Goal: Task Accomplishment & Management: Manage account settings

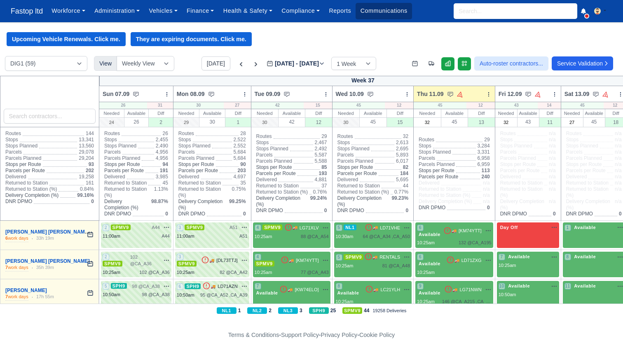
click at [380, 15] on link "Communications" at bounding box center [384, 11] width 56 height 16
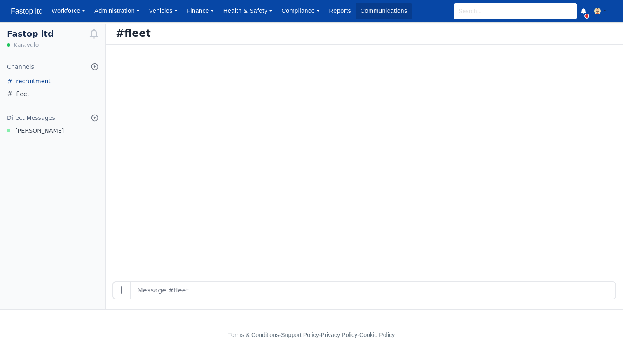
click at [38, 84] on link "recruitment" at bounding box center [52, 81] width 105 height 13
click at [30, 95] on link "fleet" at bounding box center [52, 94] width 105 height 13
click at [27, 132] on span "Sergio Silva" at bounding box center [39, 130] width 49 height 9
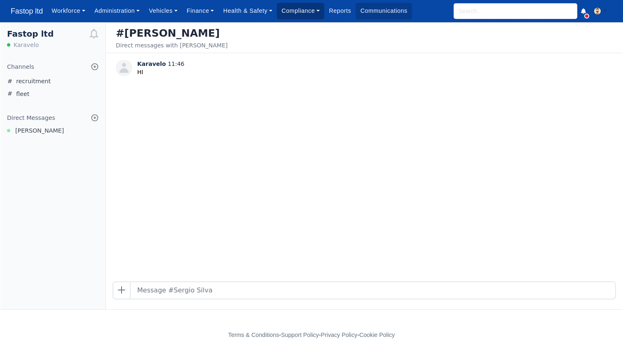
click at [297, 17] on link "Compliance" at bounding box center [300, 11] width 47 height 16
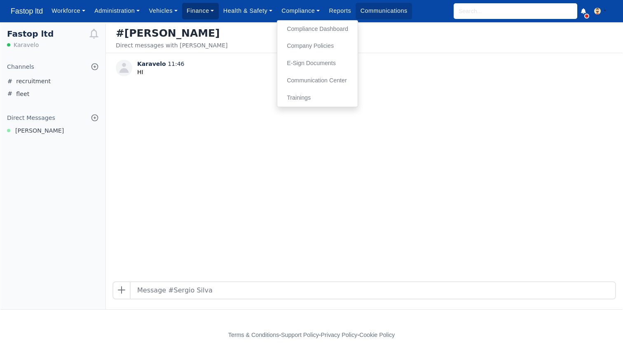
click at [199, 9] on link "Finance" at bounding box center [200, 11] width 37 height 16
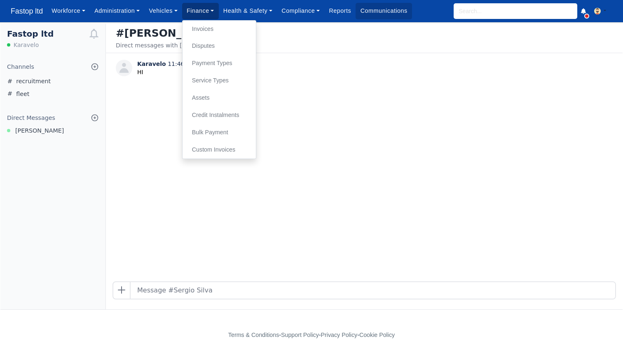
click at [200, 20] on ul "Invoices Disputes Payment Types Service Types Assets Credit Instalments Bulk Pa…" at bounding box center [219, 89] width 74 height 139
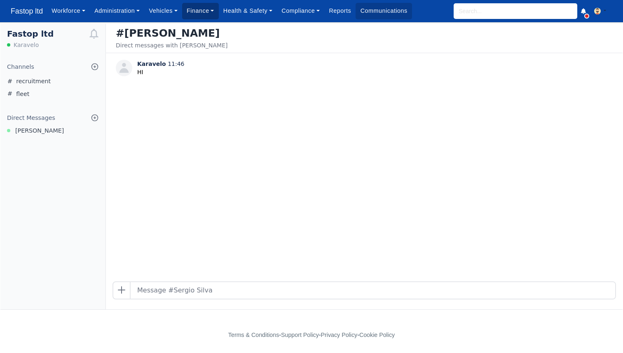
click at [202, 9] on link "Finance" at bounding box center [200, 11] width 37 height 16
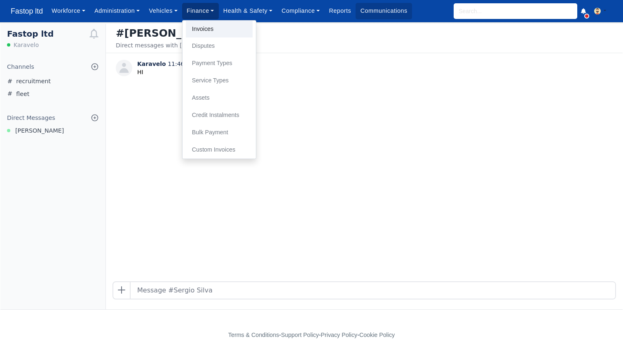
click at [201, 30] on link "Invoices" at bounding box center [219, 29] width 67 height 17
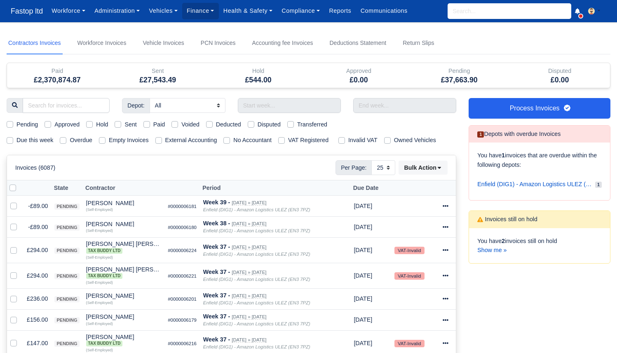
select select "25"
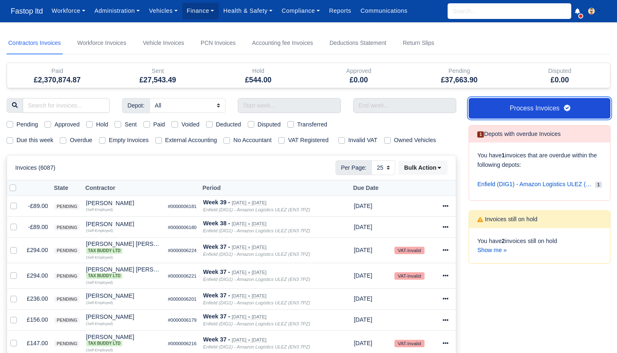
click at [523, 104] on link "Process Invoices" at bounding box center [539, 108] width 142 height 21
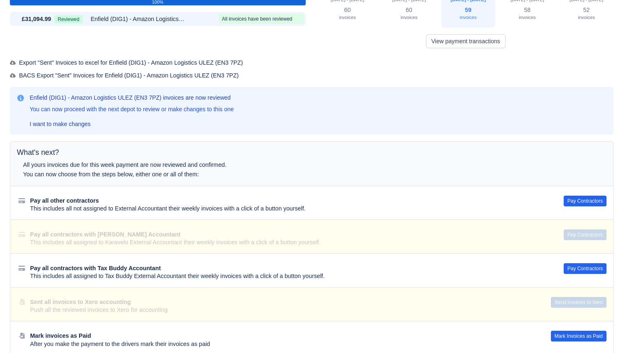
scroll to position [67, 0]
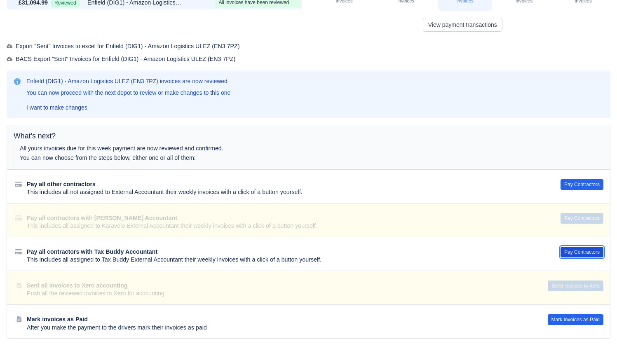
click at [573, 251] on button "Pay Contractors" at bounding box center [581, 252] width 43 height 11
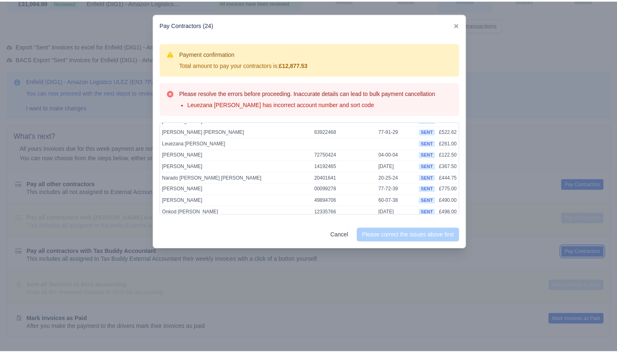
scroll to position [151, 0]
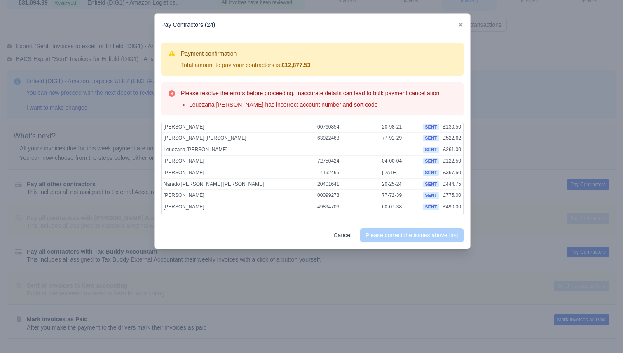
drag, startPoint x: 221, startPoint y: 150, endPoint x: 161, endPoint y: 150, distance: 60.2
click at [161, 150] on div "Contractor Account Number Sort Code Abdul Karim Abdul Rahman 27586987 60-11-18 …" at bounding box center [312, 168] width 302 height 93
click at [214, 150] on td "Leuezana Haile Selassie" at bounding box center [239, 150] width 154 height 12
drag, startPoint x: 220, startPoint y: 150, endPoint x: 162, endPoint y: 150, distance: 57.7
click at [162, 150] on td "Leuezana [PERSON_NAME]" at bounding box center [239, 150] width 154 height 12
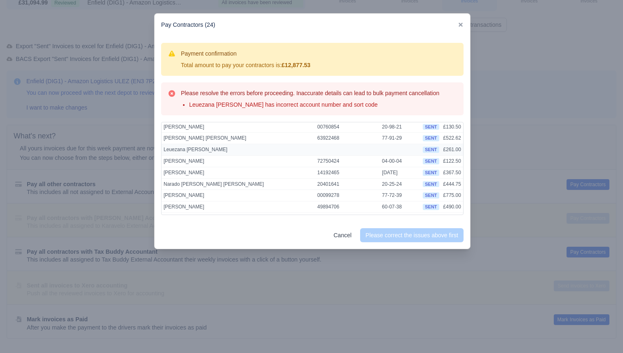
copy td "Leuezana [PERSON_NAME]"
click at [106, 163] on div at bounding box center [311, 176] width 623 height 353
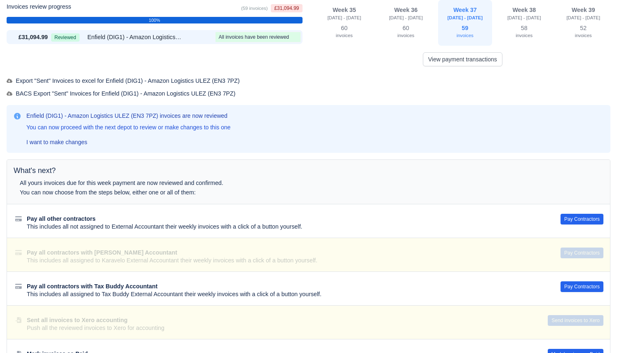
scroll to position [0, 0]
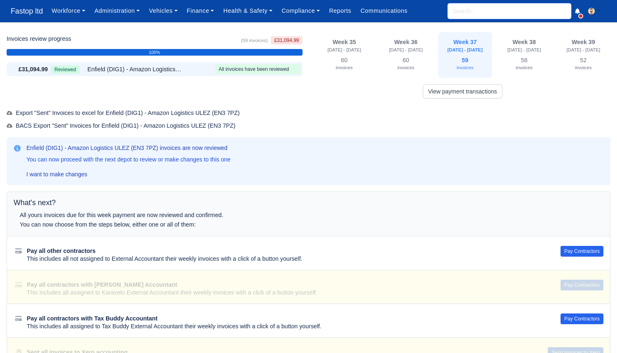
click at [494, 15] on input "search" at bounding box center [509, 11] width 124 height 16
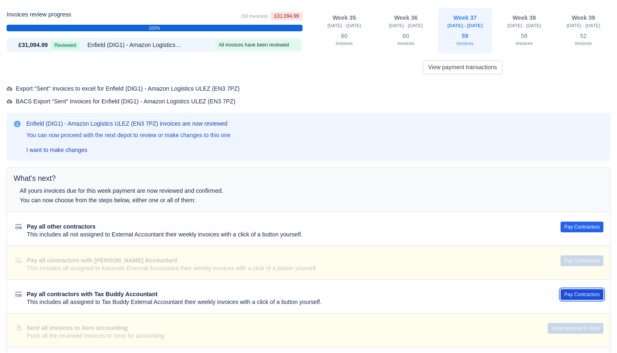
click at [581, 296] on button "Pay Contractors" at bounding box center [581, 294] width 43 height 11
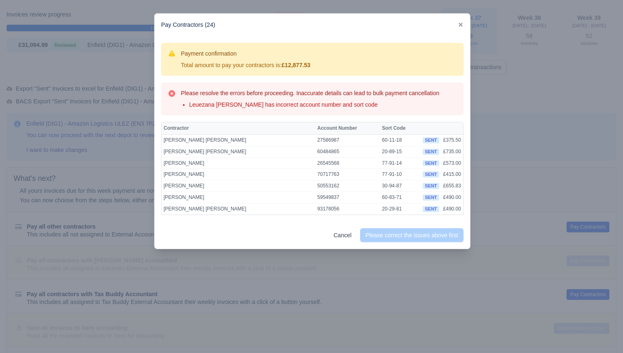
click at [577, 143] on div at bounding box center [311, 176] width 623 height 353
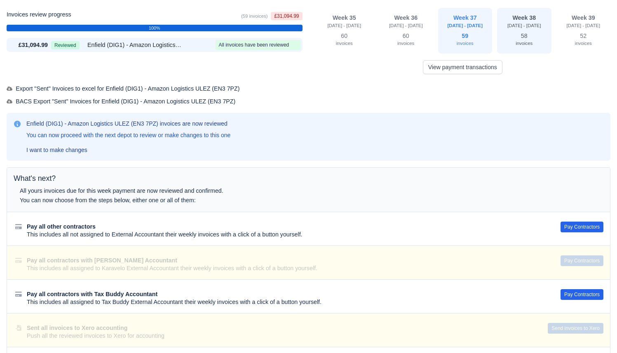
scroll to position [0, 0]
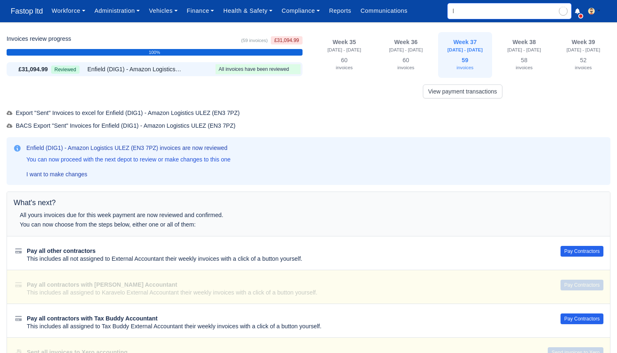
click at [499, 16] on input "l" at bounding box center [509, 11] width 124 height 16
type input "leu"
type input "leuar Hysaj"
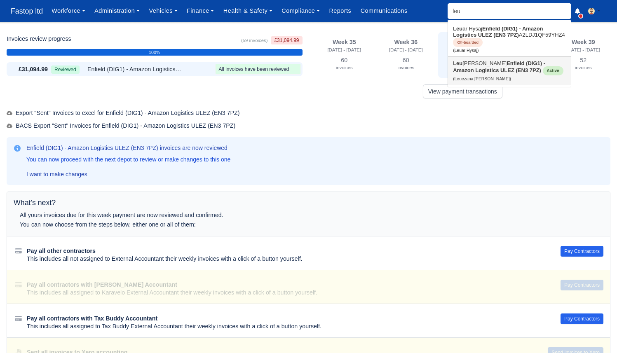
click at [496, 63] on link "Leu ezana Haile Selassie Enfield (DIG1) - Amazon Logistics ULEZ (EN3 7PZ) Activ…" at bounding box center [509, 71] width 123 height 28
type input "Leuezana [PERSON_NAME]"
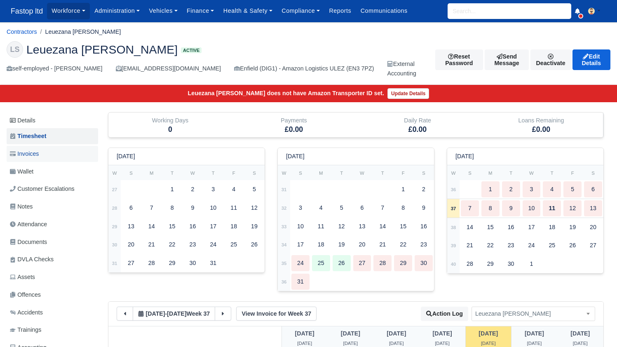
click at [47, 149] on link "Invoices" at bounding box center [52, 154] width 91 height 16
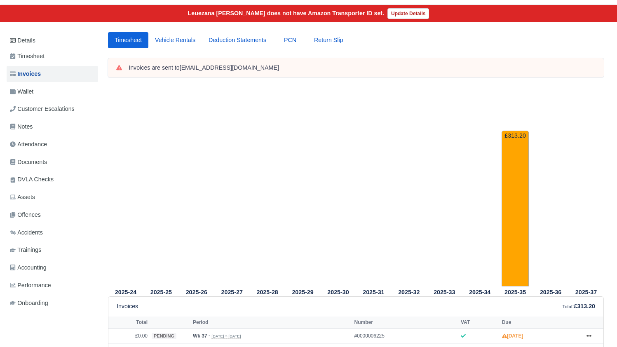
scroll to position [80, 0]
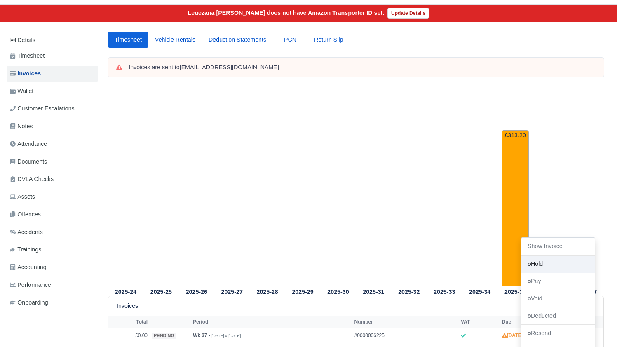
click at [521, 255] on link "Hold" at bounding box center [557, 263] width 73 height 17
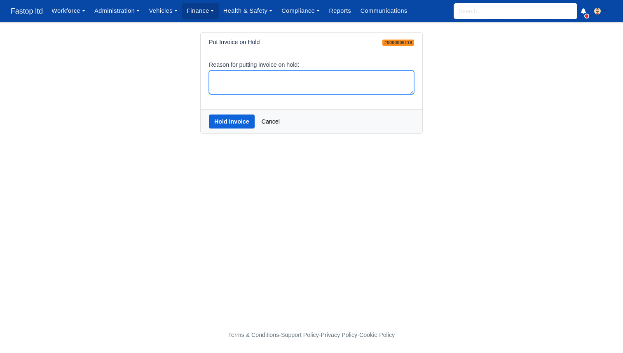
click at [254, 87] on textarea "Reason for putting invoice on hold:" at bounding box center [311, 82] width 205 height 24
type textarea "missing bank details"
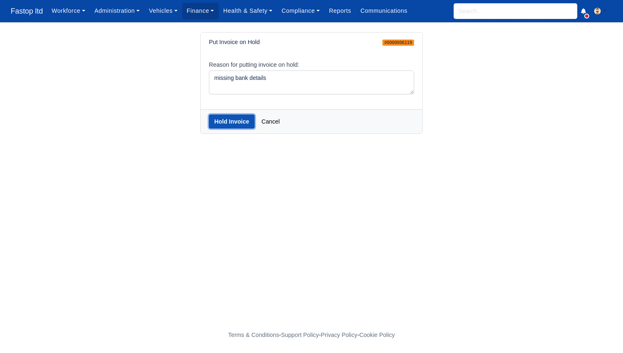
click at [238, 126] on button "Hold Invoice" at bounding box center [232, 122] width 46 height 14
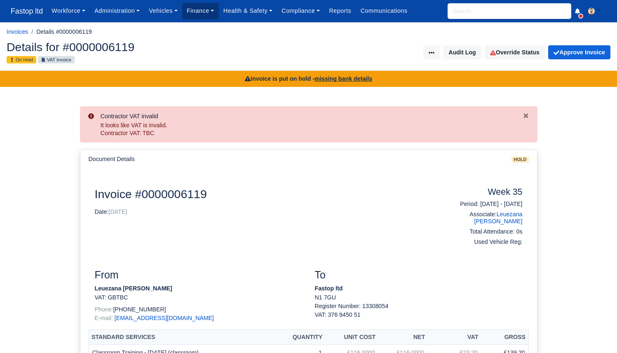
click at [205, 15] on link "Finance" at bounding box center [200, 11] width 37 height 16
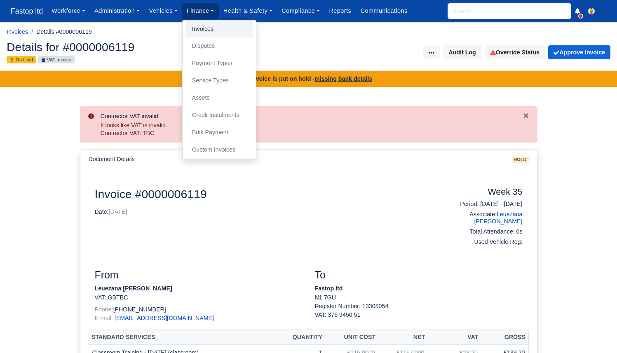
click at [205, 26] on link "Invoices" at bounding box center [219, 29] width 67 height 17
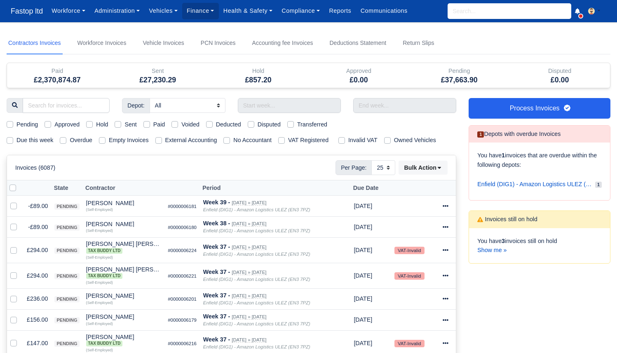
select select "25"
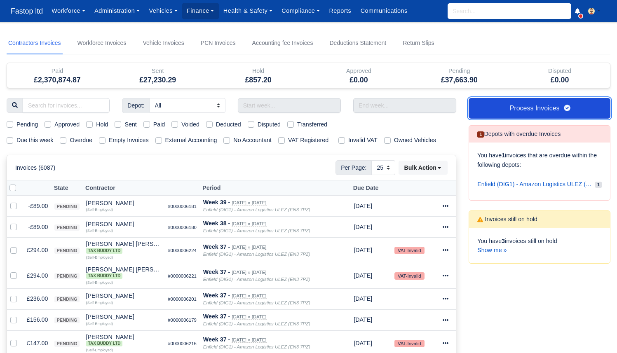
click at [541, 106] on link "Process Invoices" at bounding box center [539, 108] width 142 height 21
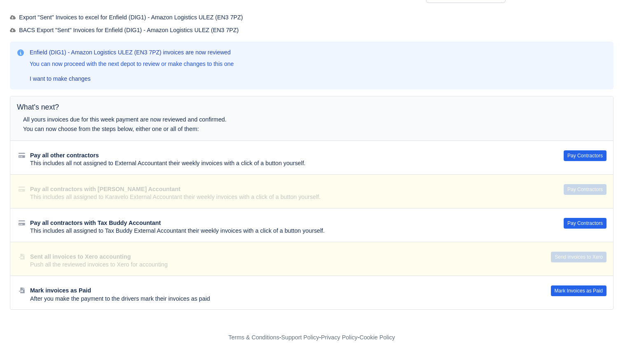
scroll to position [97, 0]
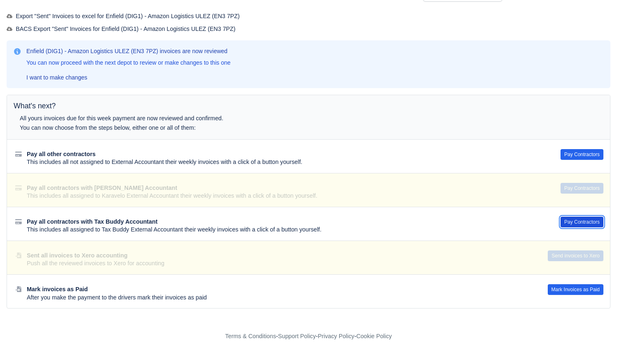
click at [590, 221] on button "Pay Contractors" at bounding box center [581, 222] width 43 height 11
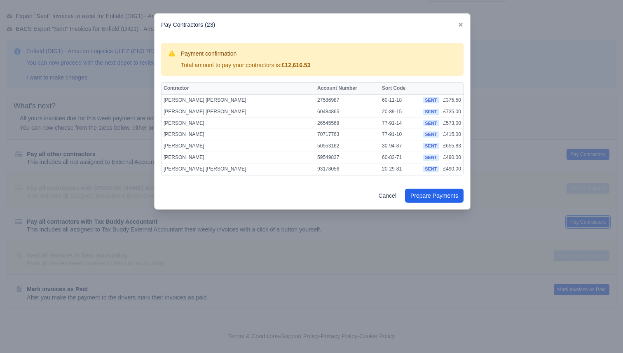
scroll to position [0, 0]
click at [418, 194] on button "Prepare Payments" at bounding box center [434, 196] width 59 height 14
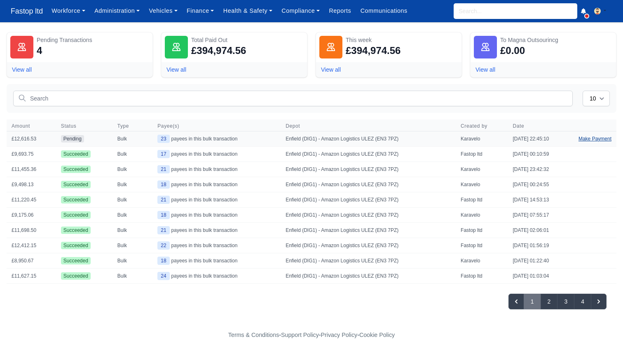
click at [588, 138] on link "Make Payment" at bounding box center [594, 138] width 43 height 15
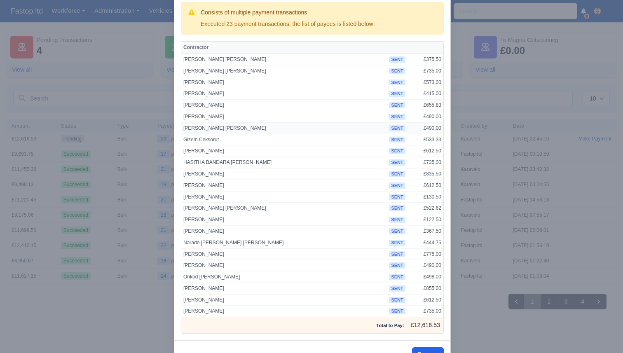
scroll to position [70, 0]
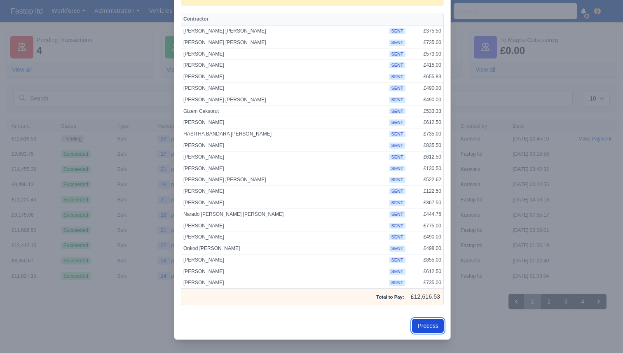
click at [416, 321] on button "Process" at bounding box center [428, 326] width 32 height 14
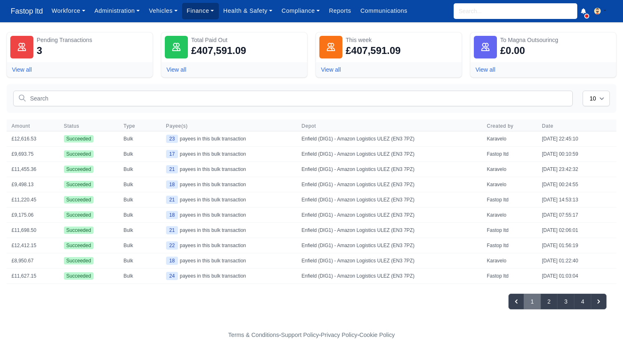
click at [203, 7] on link "Finance" at bounding box center [200, 11] width 37 height 16
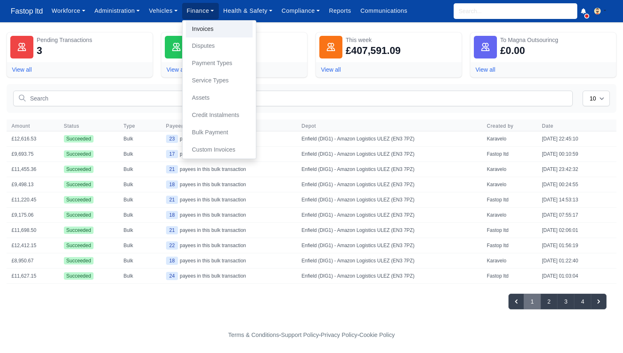
click at [203, 28] on link "Invoices" at bounding box center [219, 29] width 67 height 17
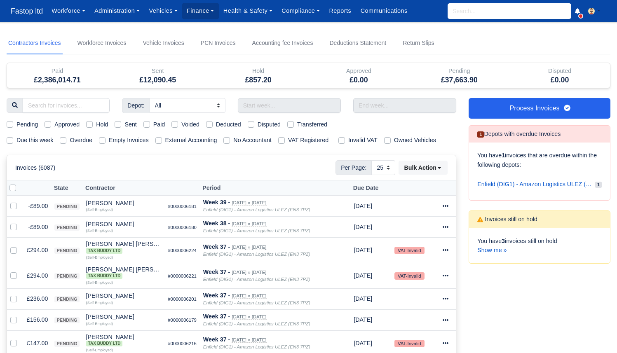
select select "25"
click at [35, 143] on label "Due this week" at bounding box center [34, 140] width 37 height 9
click at [13, 142] on input "Due this week" at bounding box center [10, 139] width 7 height 7
checkbox input "true"
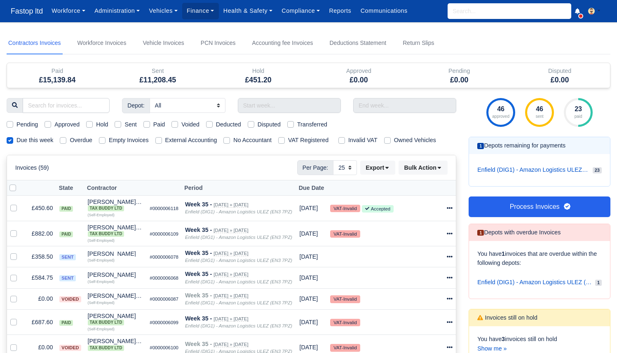
click at [127, 127] on label "Sent" at bounding box center [130, 124] width 12 height 9
click at [121, 126] on input "Sent" at bounding box center [118, 123] width 7 height 7
checkbox input "true"
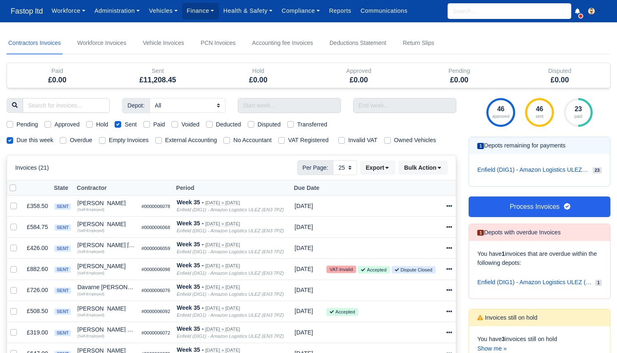
click at [201, 143] on label "External Accounting" at bounding box center [191, 140] width 52 height 9
click at [162, 142] on input "External Accounting" at bounding box center [158, 139] width 7 height 7
checkbox input "true"
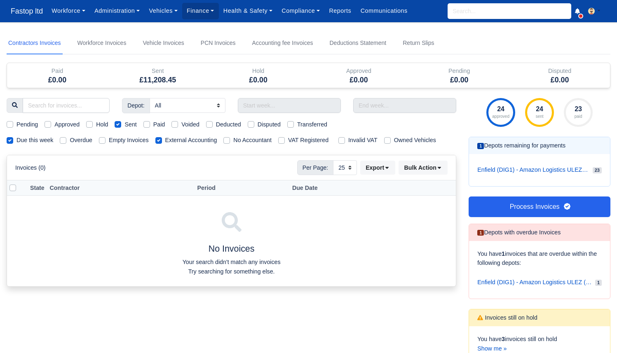
click at [201, 142] on label "External Accounting" at bounding box center [191, 140] width 52 height 9
click at [162, 142] on input "External Accounting" at bounding box center [158, 139] width 7 height 7
checkbox input "false"
